Goal: Task Accomplishment & Management: Manage account settings

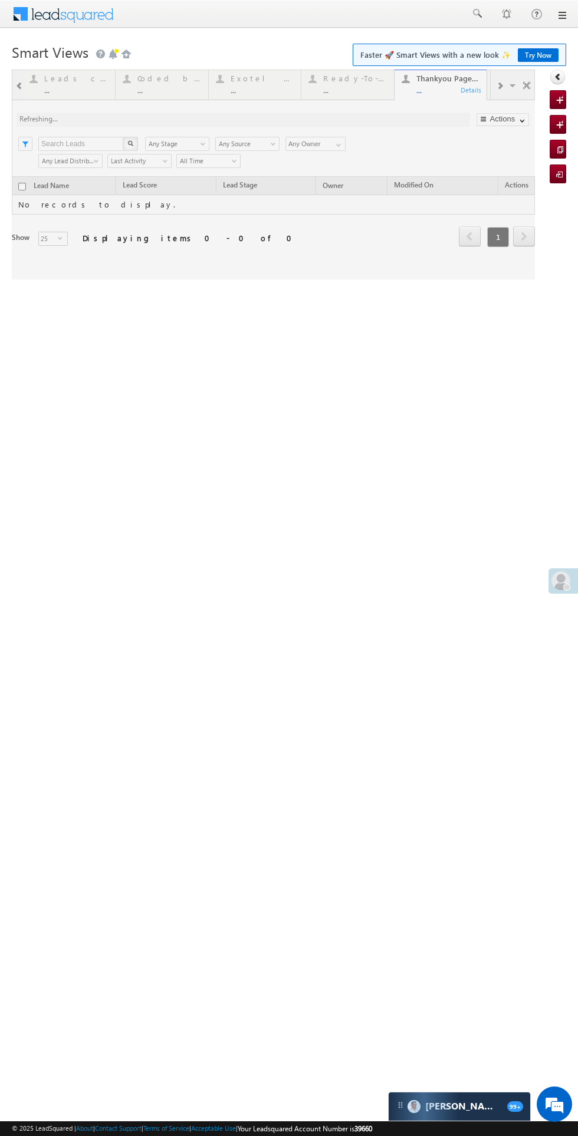
click at [556, 587] on span at bounding box center [560, 580] width 19 height 19
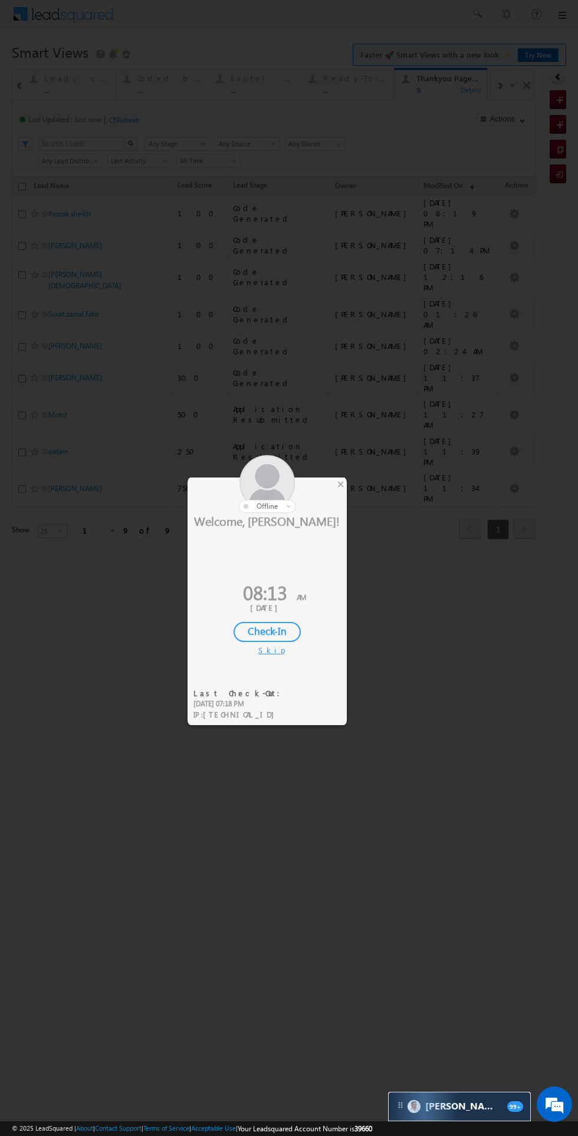
click at [280, 631] on div "Check-In" at bounding box center [266, 632] width 67 height 20
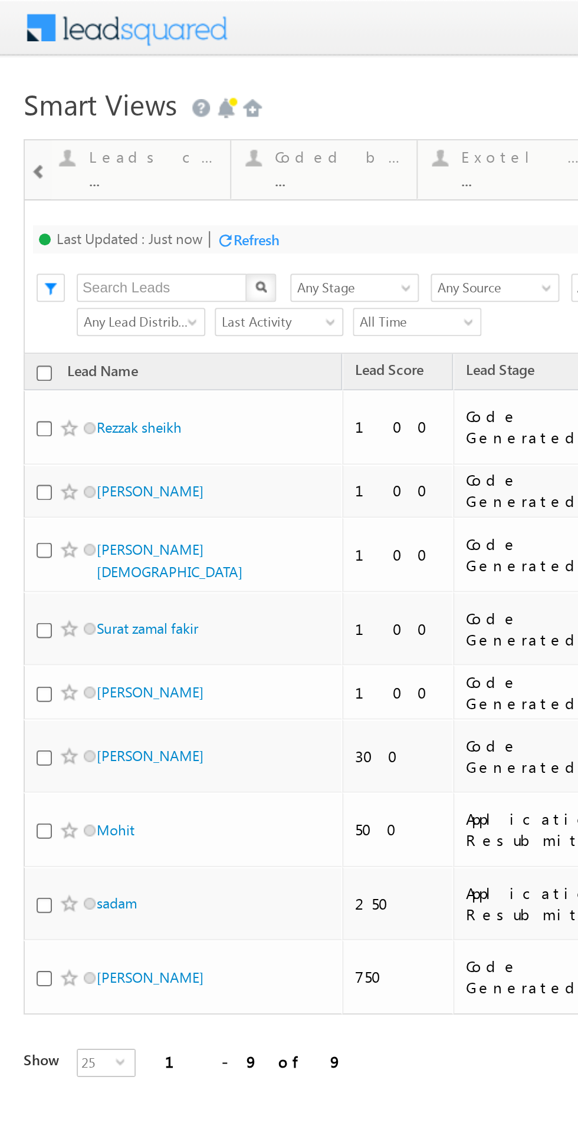
click at [28, 83] on div at bounding box center [33, 78] width 15 height 15
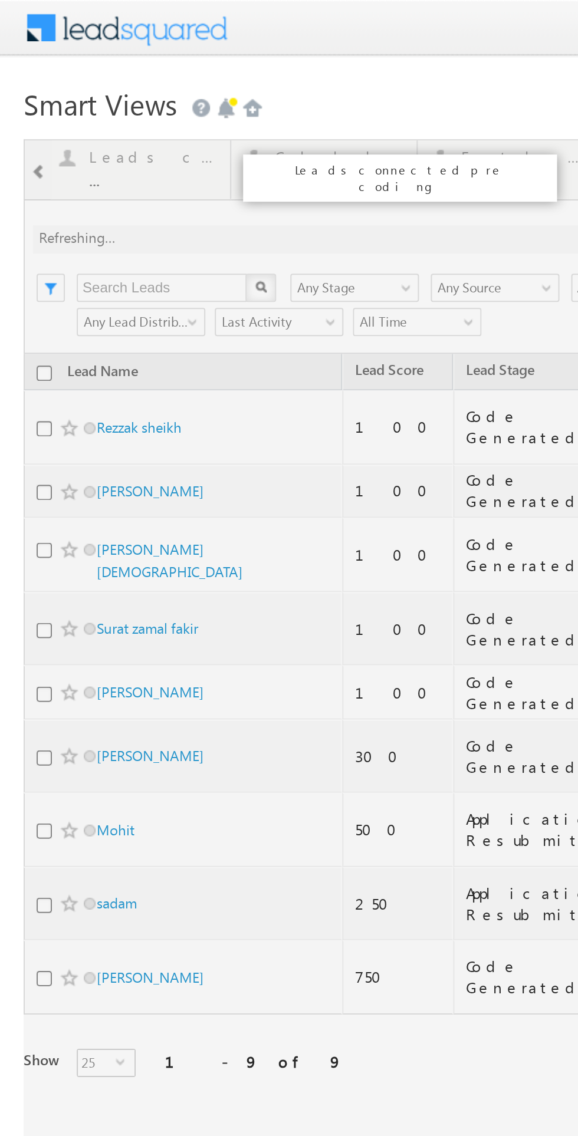
click at [27, 83] on div at bounding box center [273, 321] width 523 height 502
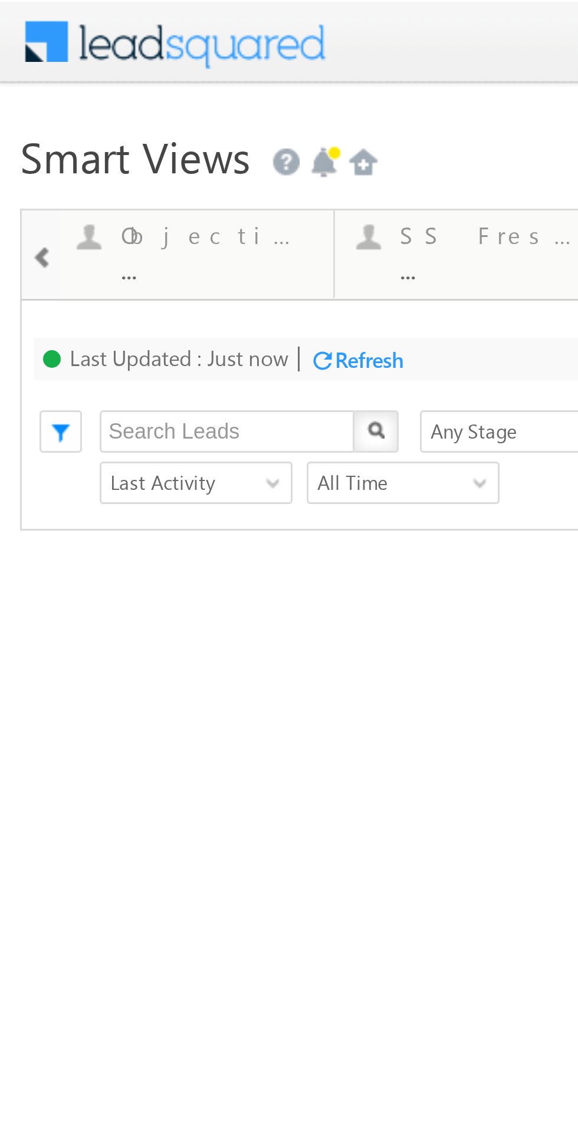
click at [5, 88] on span at bounding box center [4, 85] width 8 height 9
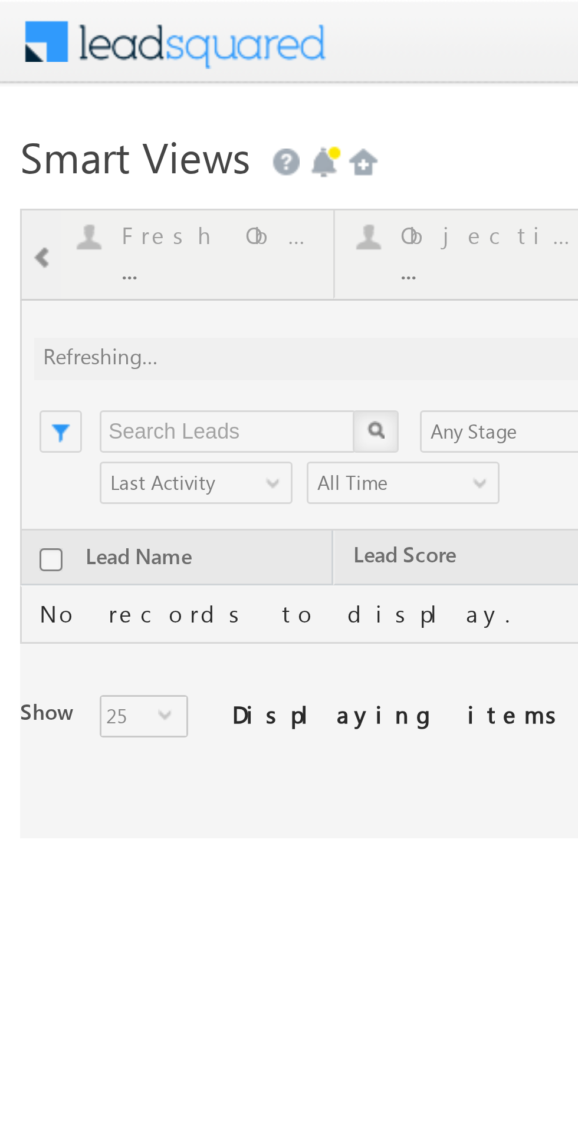
click at [8, 84] on div at bounding box center [257, 175] width 523 height 210
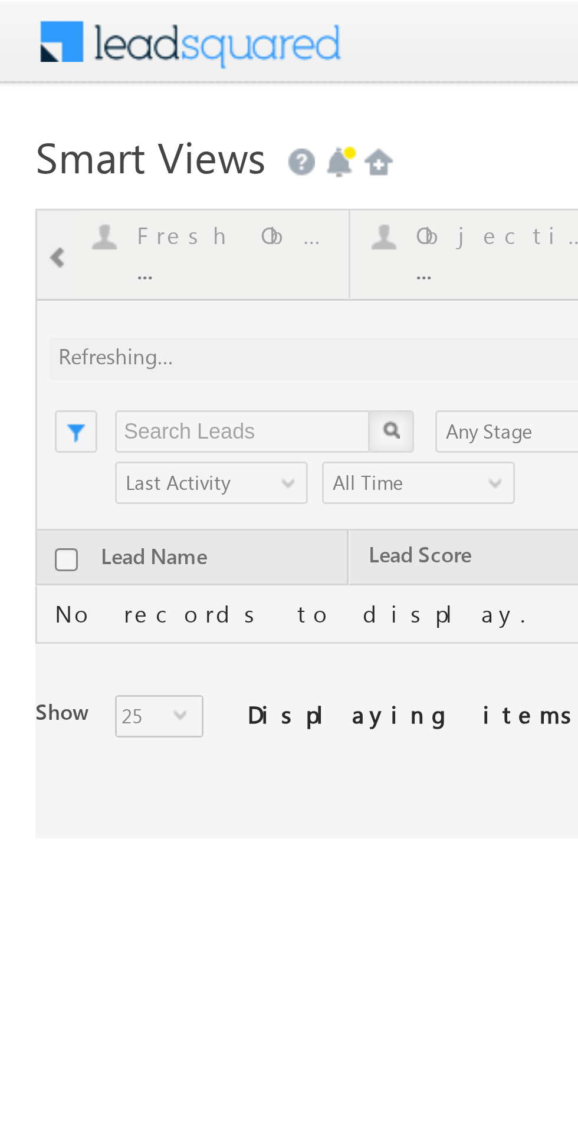
click at [19, 85] on div at bounding box center [273, 175] width 523 height 210
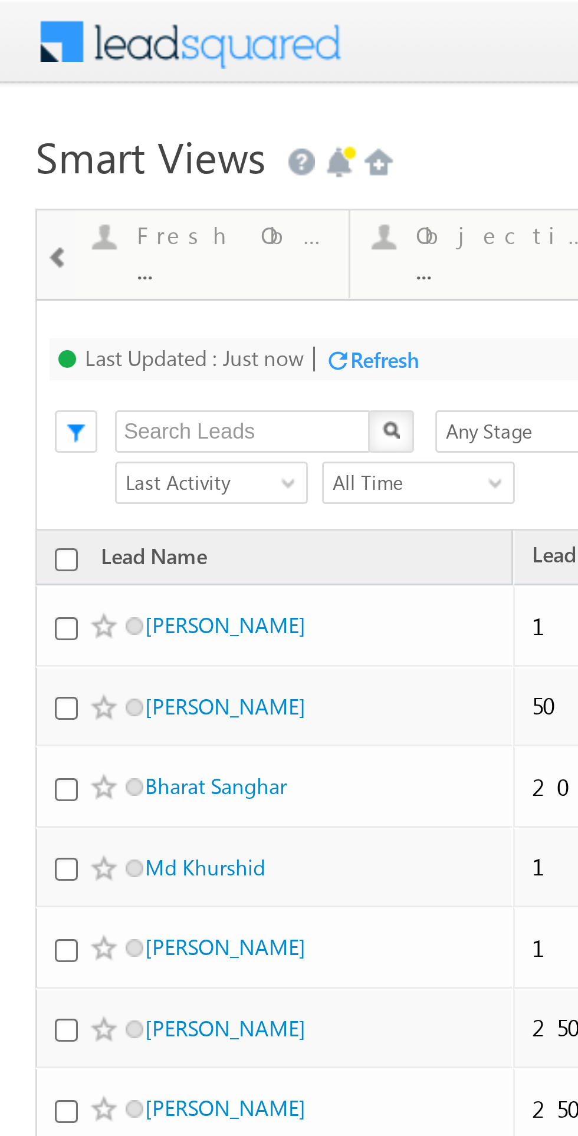
click at [21, 86] on span at bounding box center [19, 85] width 8 height 9
click at [15, 87] on span at bounding box center [19, 85] width 8 height 9
click at [18, 85] on span at bounding box center [19, 85] width 8 height 9
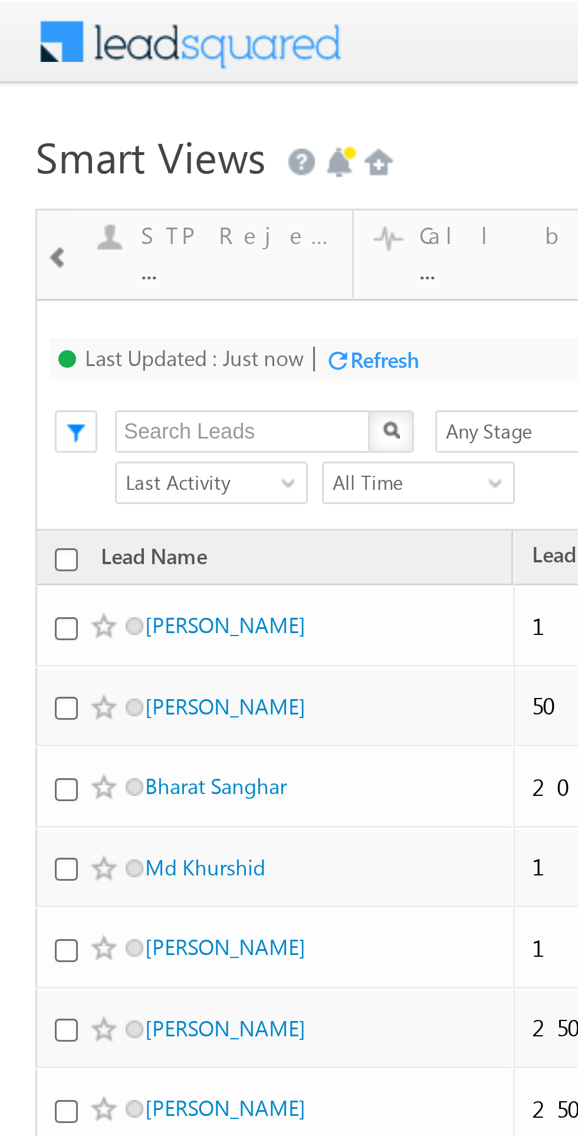
click at [18, 85] on span at bounding box center [19, 85] width 8 height 9
click at [15, 84] on span at bounding box center [19, 85] width 8 height 9
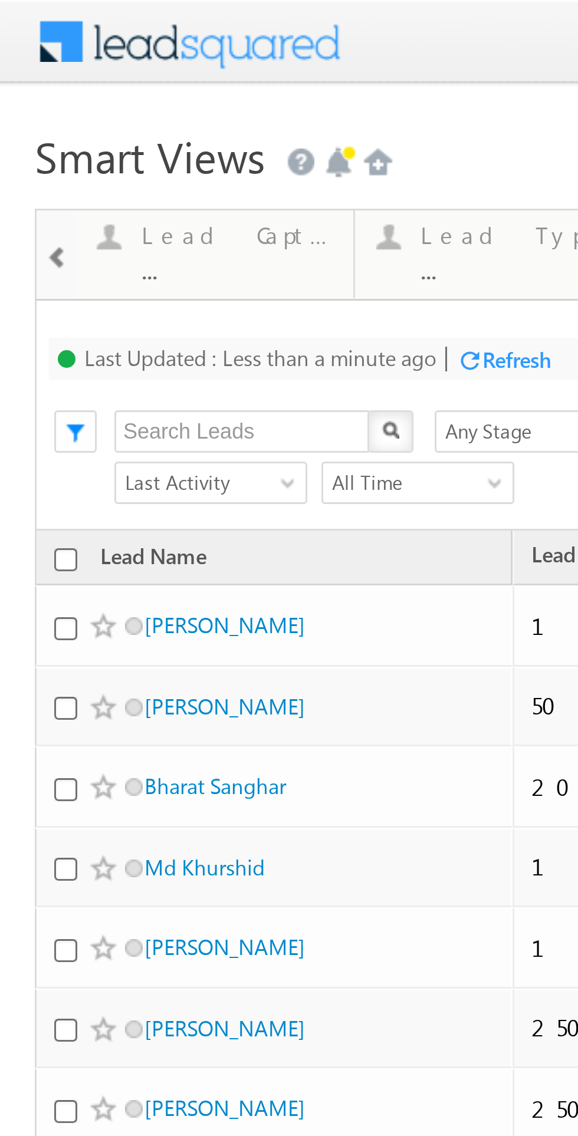
click at [14, 84] on div at bounding box center [19, 85] width 12 height 27
click at [61, 83] on div "Fresh Leads" at bounding box center [79, 78] width 64 height 9
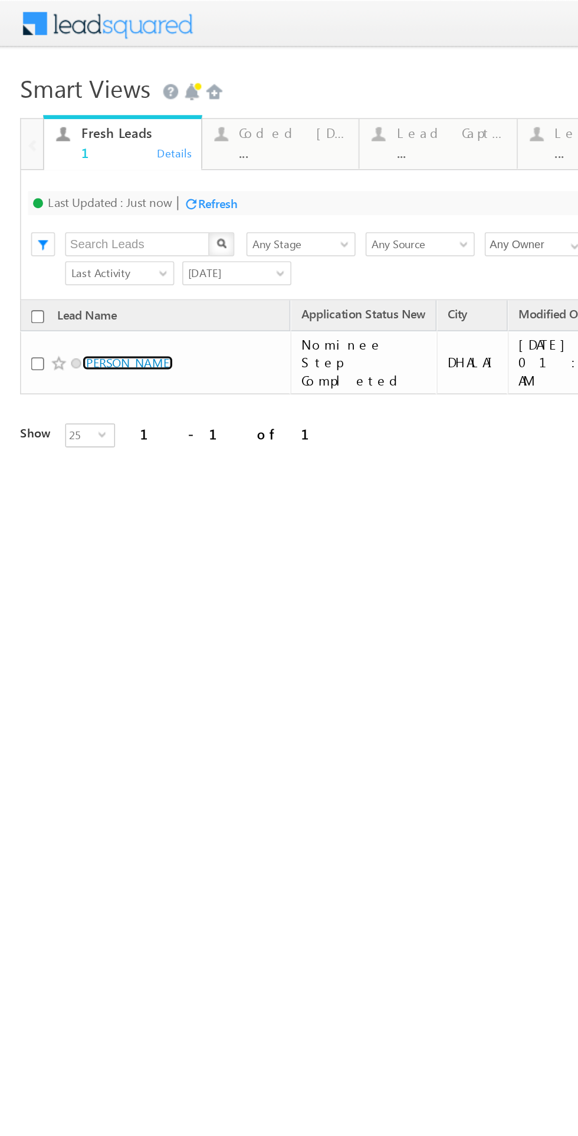
click at [74, 209] on link "[PERSON_NAME]" at bounding box center [75, 213] width 54 height 9
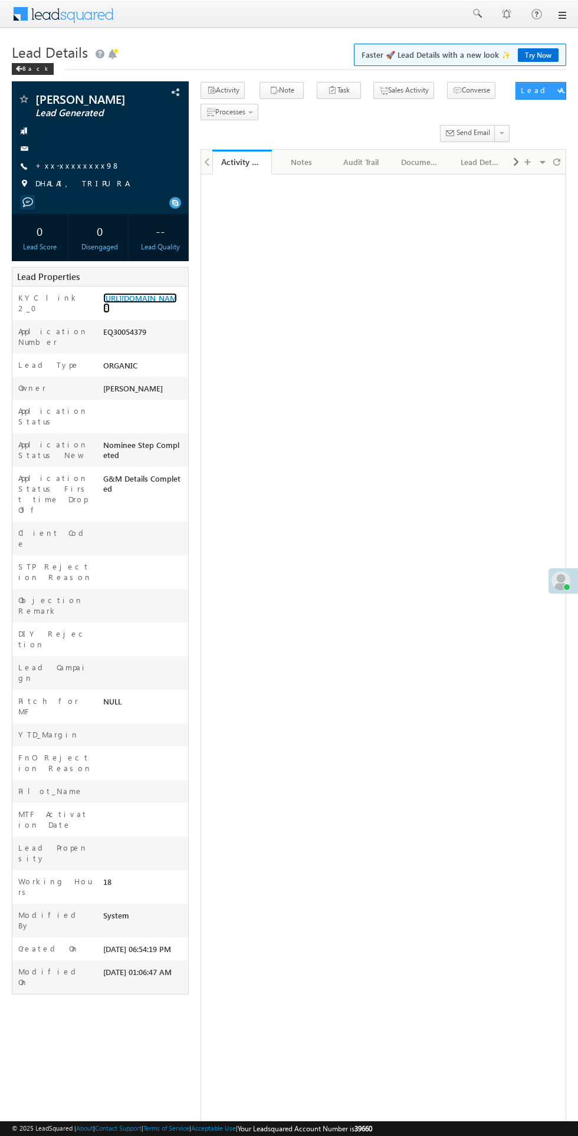
click at [131, 313] on link "[URL][DOMAIN_NAME]" at bounding box center [140, 303] width 74 height 20
